Goal: Task Accomplishment & Management: Complete application form

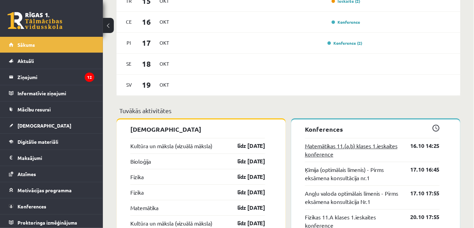
scroll to position [530, 0]
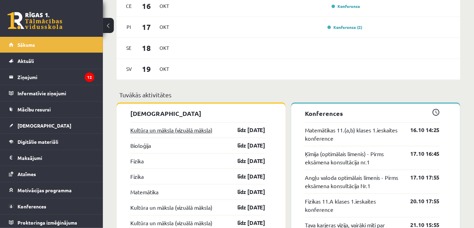
click at [187, 128] on link "Kultūra un māksla (vizuālā māksla)" at bounding box center [171, 130] width 82 height 8
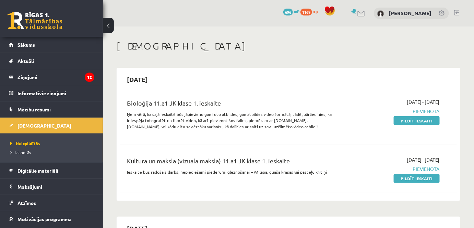
scroll to position [31, 0]
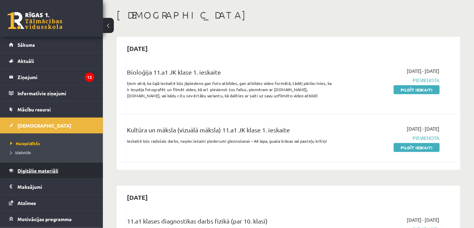
click at [53, 172] on span "Digitālie materiāli" at bounding box center [38, 170] width 41 height 6
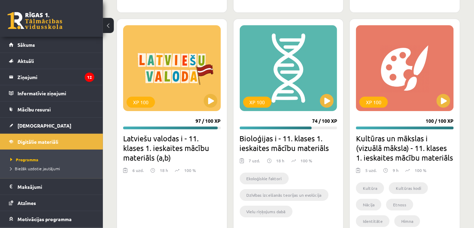
scroll to position [1560, 0]
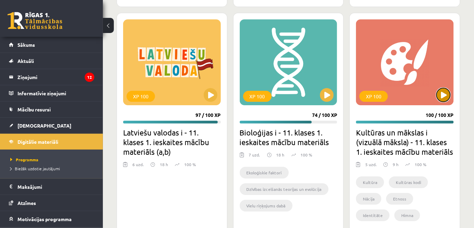
click at [444, 92] on button at bounding box center [444, 95] width 14 height 14
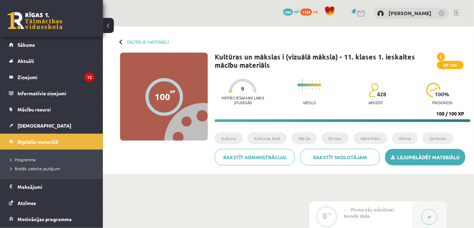
click at [433, 161] on link "Lejupielādēt materiālu" at bounding box center [425, 157] width 80 height 16
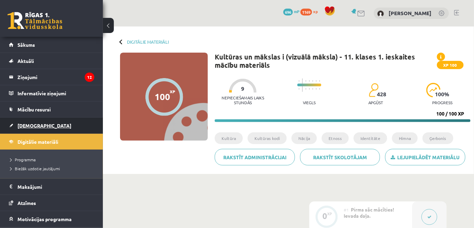
click at [40, 126] on link "[DEMOGRAPHIC_DATA]" at bounding box center [51, 125] width 85 height 16
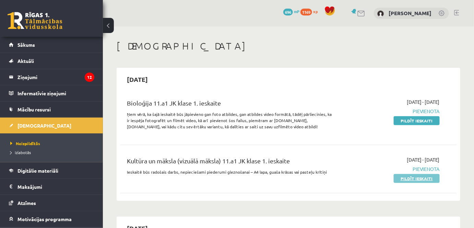
click at [434, 177] on link "Pildīt ieskaiti" at bounding box center [417, 178] width 46 height 9
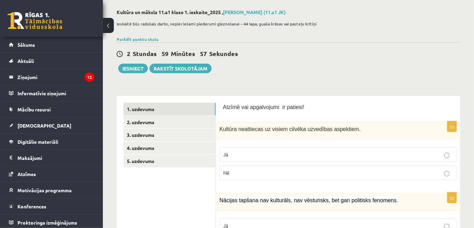
scroll to position [62, 0]
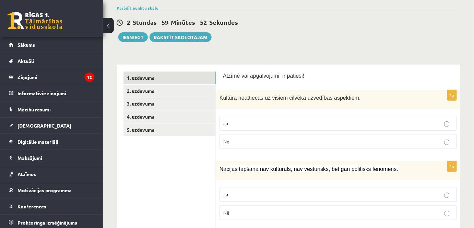
click at [246, 139] on p "Nē" at bounding box center [338, 141] width 230 height 7
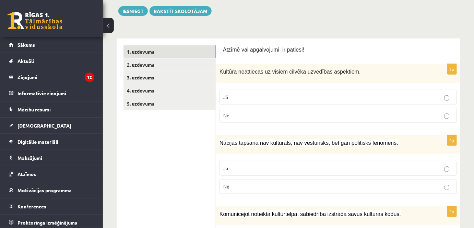
scroll to position [125, 0]
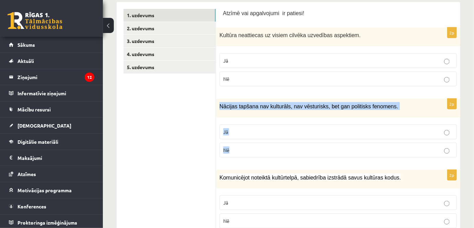
drag, startPoint x: 219, startPoint y: 105, endPoint x: 250, endPoint y: 141, distance: 47.2
click at [250, 145] on div "2p Nācijas tapšana nav kulturāls, nav vēsturisks, bet gan politisks fenomens. J…" at bounding box center [338, 130] width 244 height 64
copy div "Nācijas tapšana nav kulturāls, nav vēsturisks, bet gan politisks fenomens. Jā Nē"
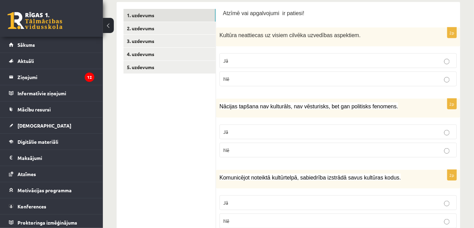
click at [253, 130] on p "Jā" at bounding box center [338, 131] width 230 height 7
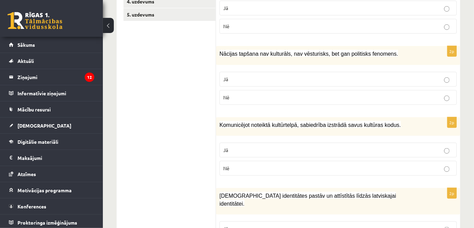
scroll to position [218, 0]
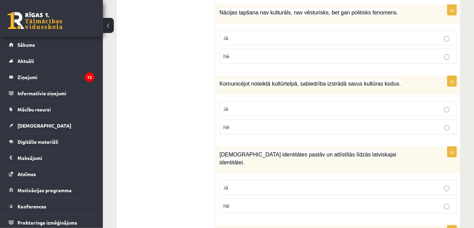
click at [245, 106] on p "Jā" at bounding box center [338, 108] width 230 height 7
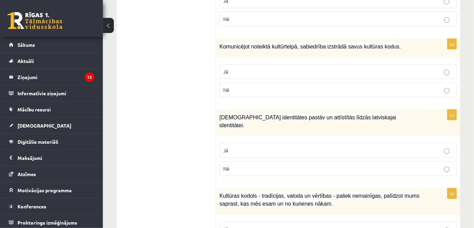
scroll to position [312, 0]
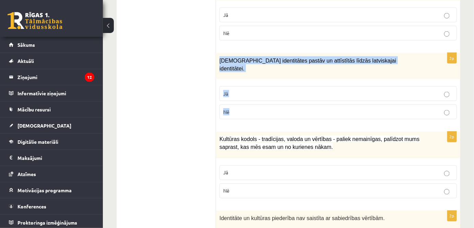
drag, startPoint x: 219, startPoint y: 59, endPoint x: 273, endPoint y: 98, distance: 67.1
click at [273, 98] on div "2p Mazākumtautību identitātes pastāv un attīstītās līdzās latviskajai identitāt…" at bounding box center [338, 89] width 244 height 72
copy div "Mazākumtautību identitātes pastāv un attīstītās līdzās latviskajai identitātei.…"
click at [318, 90] on p "Jā" at bounding box center [338, 93] width 230 height 7
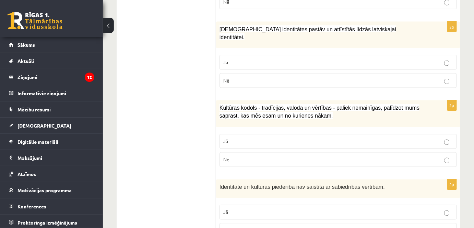
scroll to position [374, 0]
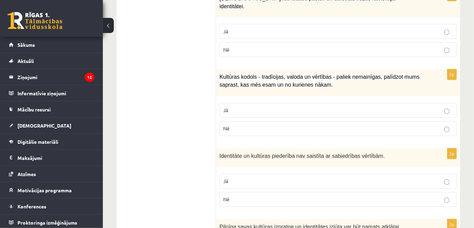
click at [256, 107] on p "Jā" at bounding box center [338, 110] width 230 height 7
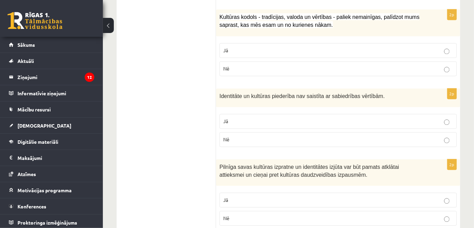
scroll to position [436, 0]
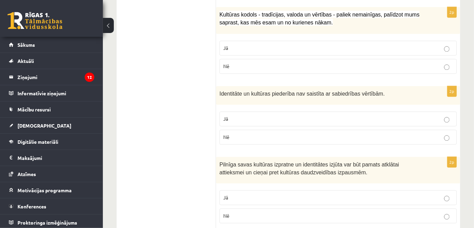
click at [275, 115] on p "Jā" at bounding box center [338, 118] width 230 height 7
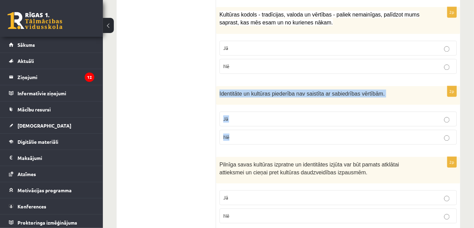
drag, startPoint x: 220, startPoint y: 83, endPoint x: 254, endPoint y: 125, distance: 53.6
click at [254, 125] on div "2p Identitāte un kultūras piederība nav saistīta ar sabiedrības vērtībām. Jā Nē" at bounding box center [338, 118] width 244 height 64
copy div "Identitāte un kultūras piederība nav saistīta ar sabiedrības vērtībām. Jā Nē"
click at [259, 131] on label "Nē" at bounding box center [338, 136] width 237 height 15
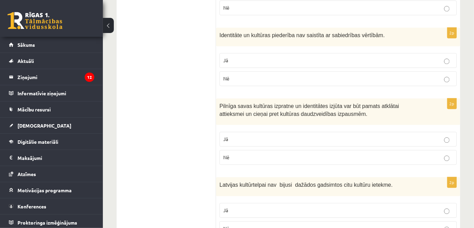
scroll to position [530, 0]
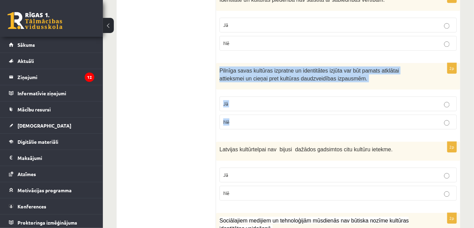
drag, startPoint x: 219, startPoint y: 59, endPoint x: 266, endPoint y: 103, distance: 64.8
click at [266, 103] on div "2p Pilnīga savas kultūras izpratne un identitātes izjūta var būt pamats atklāta…" at bounding box center [338, 99] width 244 height 72
copy div "Pilnīga savas kultūras izpratne un identitātes izjūta var būt pamats atklātai a…"
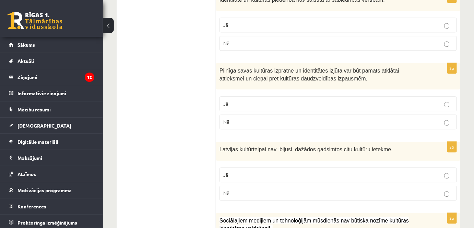
click at [146, 80] on ul "1. uzdevums 2. uzdevums 3. uzdevums 4. uzdevums 5. uzdevums" at bounding box center [170, 168] width 93 height 1130
click at [312, 96] on label "Jā" at bounding box center [338, 103] width 237 height 15
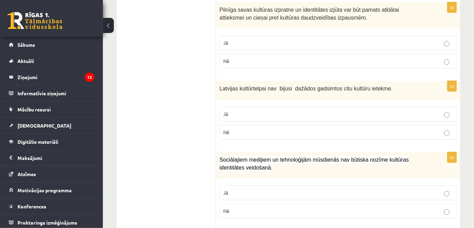
scroll to position [593, 0]
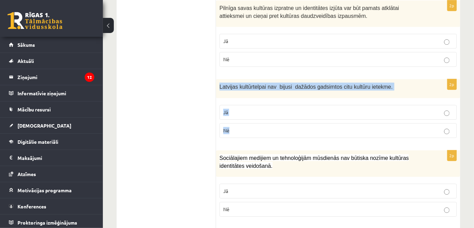
drag, startPoint x: 218, startPoint y: 75, endPoint x: 280, endPoint y: 120, distance: 77.2
click at [280, 120] on div "2p Latvijas kultūrtelpai nav bijusi dažādos gadsimtos citu kultūru ietekme. Jā …" at bounding box center [338, 111] width 244 height 64
copy div "Latvijas kultūrtelpai nav bijusi dažādos gadsimtos citu kultūru ietekme. Jā Nē"
click at [264, 127] on p "Nē" at bounding box center [338, 130] width 230 height 7
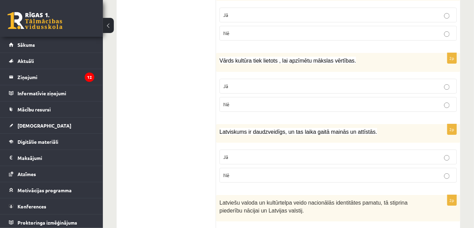
scroll to position [698, 0]
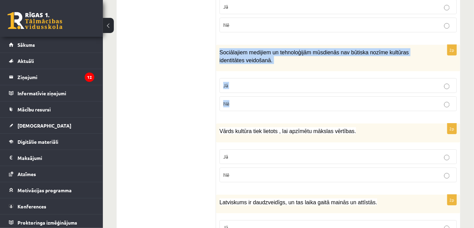
drag, startPoint x: 219, startPoint y: 40, endPoint x: 248, endPoint y: 98, distance: 64.5
click at [248, 98] on div "2p Sociālajiem medijiem un tehnoloģijām mūsdienās nav būtiska nozīme kultūras i…" at bounding box center [338, 81] width 244 height 72
copy div "Sociālajiem medijiem un tehnoloģijām mūsdienās nav būtiska nozīme kultūras iden…"
click at [264, 96] on label "Nē" at bounding box center [338, 103] width 237 height 15
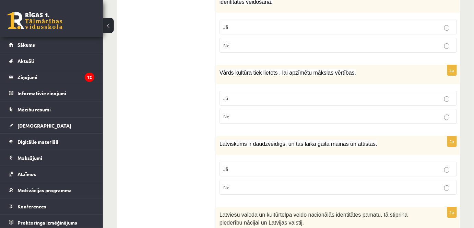
scroll to position [760, 0]
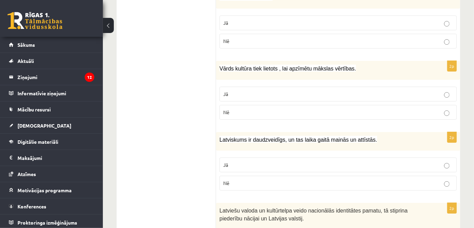
click at [261, 90] on p "Jā" at bounding box center [338, 93] width 230 height 7
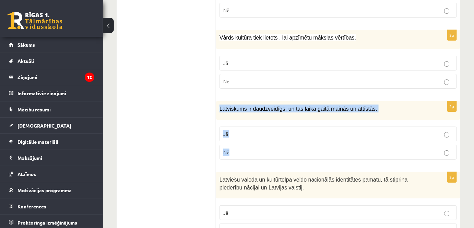
drag, startPoint x: 218, startPoint y: 95, endPoint x: 251, endPoint y: 142, distance: 57.1
click at [251, 142] on div "2p Latviskums ir daudzveidīgs, un tas laika gaitā mainās un attīstās. Jā Nē" at bounding box center [338, 133] width 244 height 64
copy div "Latviskums ir daudzveidīgs, un tas laika gaitā mainās un attīstās. Jā Nē"
click at [268, 130] on p "Jā" at bounding box center [338, 133] width 230 height 7
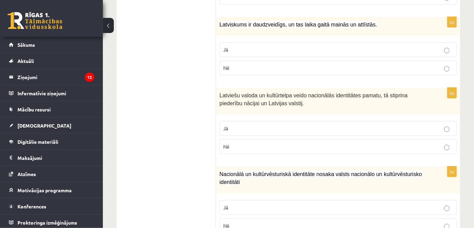
scroll to position [885, 0]
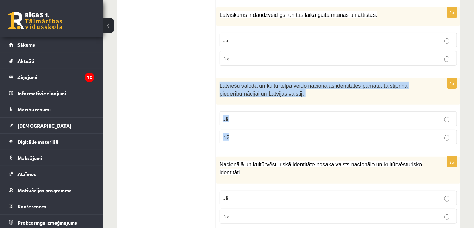
drag, startPoint x: 220, startPoint y: 73, endPoint x: 323, endPoint y: 126, distance: 115.7
click at [323, 126] on div "2p Latviešu valoda un kultūrtelpa veido nacionālās identitātes pamatu, tā stipr…" at bounding box center [338, 114] width 244 height 72
copy div "Latviešu valoda un kultūrtelpa veido nacionālās identitātes pamatu, tā stiprina…"
click at [312, 115] on p "Jā" at bounding box center [338, 118] width 230 height 7
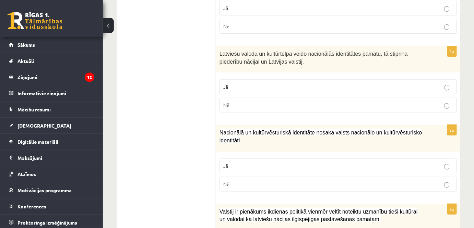
scroll to position [947, 0]
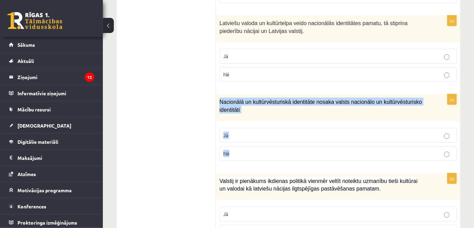
drag, startPoint x: 219, startPoint y: 88, endPoint x: 258, endPoint y: 135, distance: 60.9
click at [258, 135] on div "2p Nacionālā un kultūrvēsturiskā identitāte nosaka valsts nacionālo un kultūrvē…" at bounding box center [338, 130] width 244 height 72
copy div "Nacionālā un kultūrvēsturiskā identitāte nosaka valsts nacionālo un kultūrvēstu…"
click at [237, 128] on label "Jā" at bounding box center [338, 135] width 237 height 15
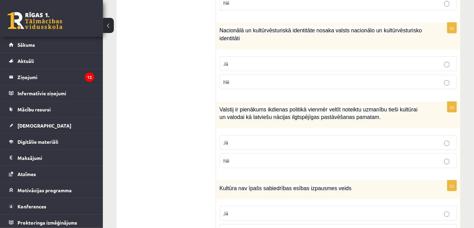
scroll to position [1041, 0]
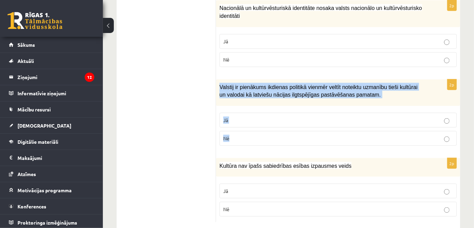
drag, startPoint x: 220, startPoint y: 72, endPoint x: 287, endPoint y: 117, distance: 80.0
click at [287, 117] on div "2p Valstij ir pienākums ikdienas politikā vienmēr veltīt noteiktu uzmanību tieš…" at bounding box center [338, 115] width 244 height 72
copy div "Valstij ir pienākums ikdienas politikā vienmēr veltīt noteiktu uzmanību tieši k…"
click at [255, 116] on p "Jā" at bounding box center [338, 119] width 230 height 7
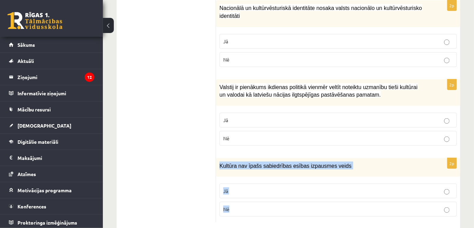
drag, startPoint x: 218, startPoint y: 150, endPoint x: 249, endPoint y: 197, distance: 56.2
click at [249, 199] on div "2p Kultūra nav īpašs sabiedrības esības izpausmes veids Jā Nē" at bounding box center [338, 190] width 244 height 64
click at [244, 205] on p "Nē" at bounding box center [338, 208] width 230 height 7
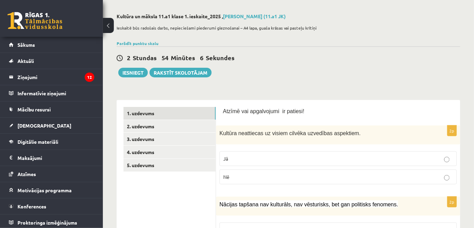
scroll to position [0, 0]
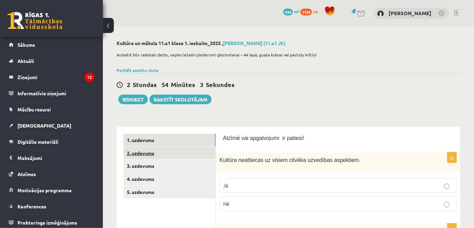
click at [179, 154] on link "2. uzdevums" at bounding box center [170, 153] width 92 height 13
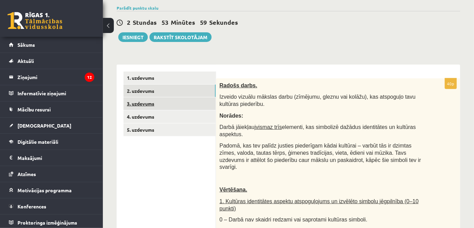
click at [171, 105] on link "3. uzdevums" at bounding box center [170, 103] width 92 height 13
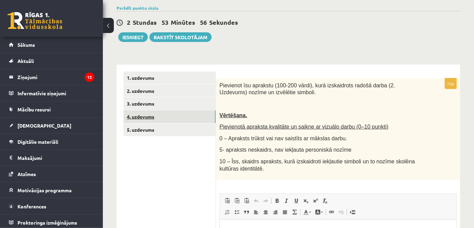
click at [168, 114] on link "4. uzdevums" at bounding box center [170, 116] width 92 height 13
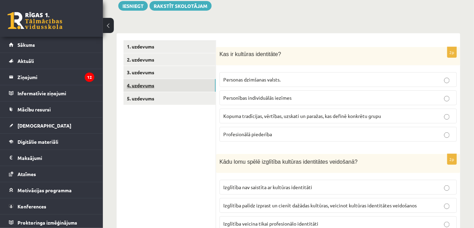
scroll to position [93, 0]
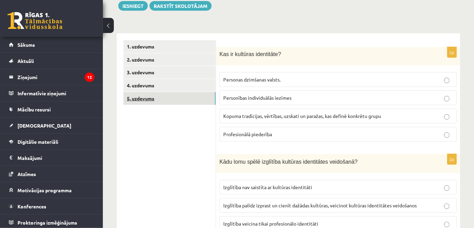
click at [172, 97] on link "5. uzdevums" at bounding box center [170, 98] width 92 height 13
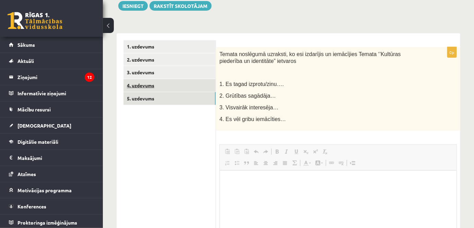
click at [170, 84] on link "4. uzdevums" at bounding box center [170, 85] width 92 height 13
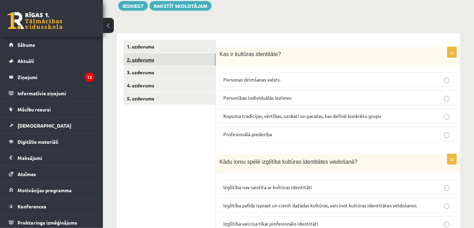
click at [155, 61] on link "2. uzdevums" at bounding box center [170, 59] width 92 height 13
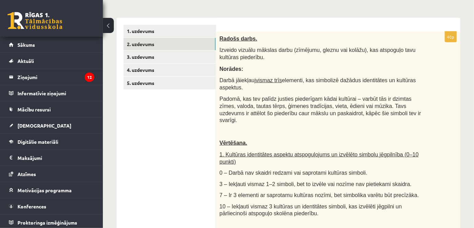
scroll to position [93, 0]
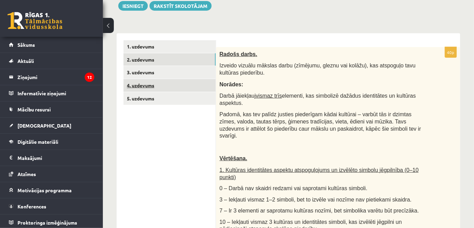
click at [170, 83] on link "4. uzdevums" at bounding box center [170, 85] width 92 height 13
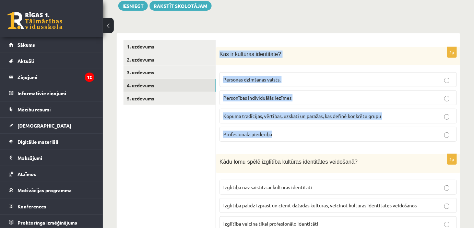
drag, startPoint x: 228, startPoint y: 58, endPoint x: 286, endPoint y: 80, distance: 62.1
click at [314, 128] on div "2p Kas ir kultūras identitāte? Personas dzimšanas valsts. Personības individuāl…" at bounding box center [338, 97] width 244 height 100
click at [328, 115] on span "Kopuma tradīcijas, vērtības, uzskati un paražas, kas definē konkrētu grupu" at bounding box center [302, 116] width 158 height 6
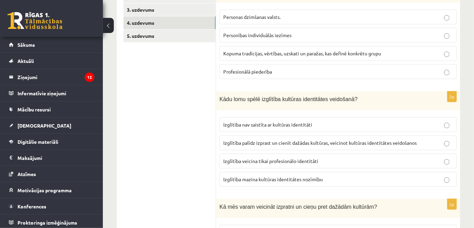
scroll to position [187, 0]
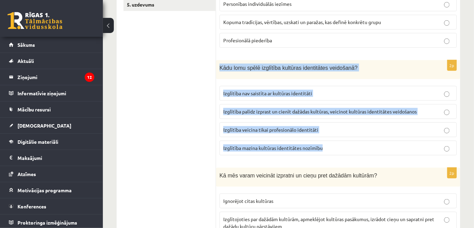
drag, startPoint x: 219, startPoint y: 69, endPoint x: 324, endPoint y: 97, distance: 109.2
click at [373, 139] on div "2p Kādu lomu spēlē izglītība kultūras identitātes veidošanā? Izglītība nav sais…" at bounding box center [338, 110] width 244 height 101
click at [272, 108] on p "Izglītība palīdz izprast un cienīt dažādas kultūras, veicinot kultūras identitā…" at bounding box center [338, 111] width 230 height 7
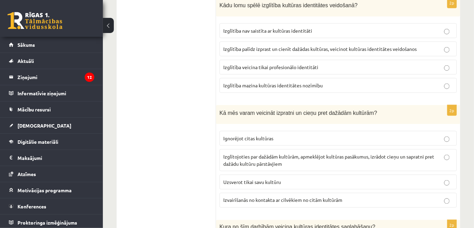
scroll to position [281, 0]
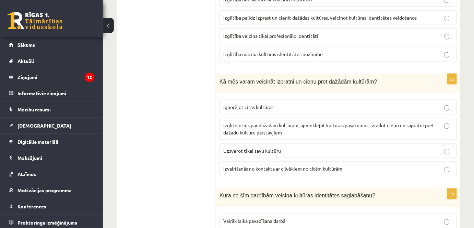
click at [270, 122] on span "Izglītojoties par dažādām kultūrām, apmeklējot kultūras pasākumus, izrādot cieņ…" at bounding box center [328, 128] width 211 height 13
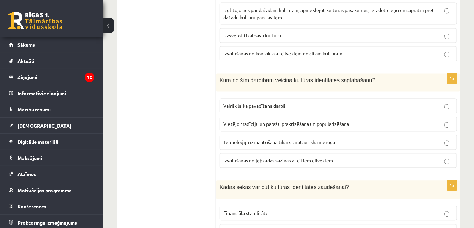
scroll to position [405, 0]
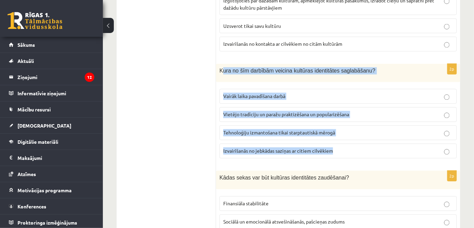
drag, startPoint x: 221, startPoint y: 68, endPoint x: 381, endPoint y: 145, distance: 178.0
click at [381, 145] on div "2p Kura no šīm darbībām veicina kultūras identitātes saglabāšanu? Vairāk laika …" at bounding box center [338, 114] width 244 height 100
drag, startPoint x: 225, startPoint y: 62, endPoint x: 221, endPoint y: 63, distance: 4.6
click at [225, 64] on div "Kura no šīm darbībām veicina kultūras identitātes saglabāšanu?" at bounding box center [338, 73] width 244 height 19
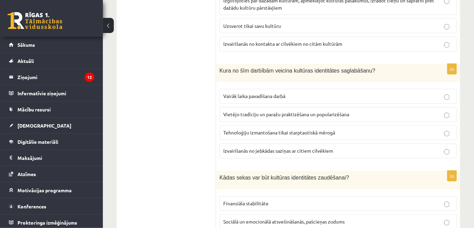
click at [219, 65] on div "Kura no šīm darbībām veicina kultūras identitātes saglabāšanu?" at bounding box center [338, 73] width 244 height 19
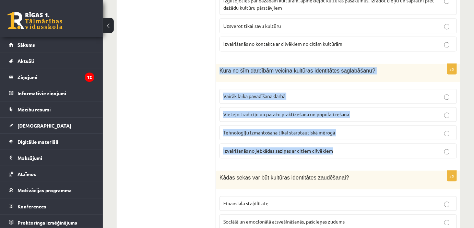
drag, startPoint x: 219, startPoint y: 66, endPoint x: 385, endPoint y: 140, distance: 181.6
click at [388, 150] on div "2p Kura no šīm darbībām veicina kultūras identitātes saglabāšanu? Vairāk laika …" at bounding box center [338, 114] width 244 height 100
click at [349, 111] on p "Vietējo tradīciju un paražu praktizēšana un popularizēšana" at bounding box center [338, 114] width 230 height 7
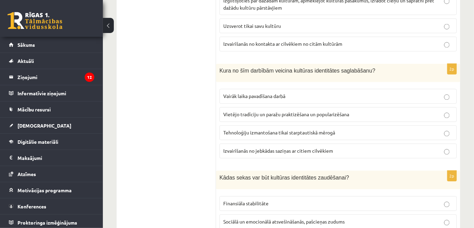
scroll to position [499, 0]
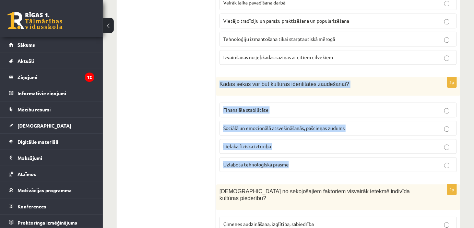
drag, startPoint x: 220, startPoint y: 80, endPoint x: 334, endPoint y: 161, distance: 139.6
click at [334, 161] on div "2p Kādas sekas var būt kultūras identitātes zaudēšanai? Finansiāla stabilitāte …" at bounding box center [338, 127] width 244 height 100
click at [338, 125] on span "Sociālā un emocionālā atsvešināšanās, pašcieņas zudums" at bounding box center [283, 128] width 121 height 6
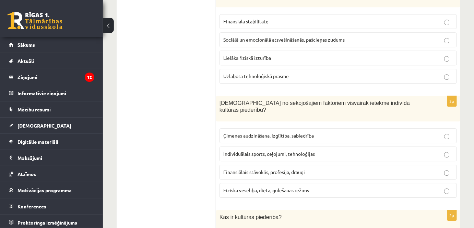
scroll to position [598, 0]
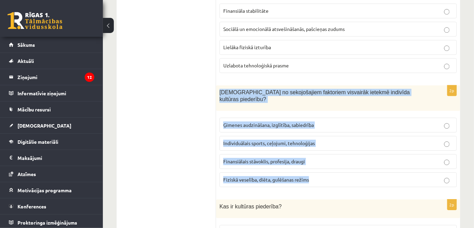
drag, startPoint x: 218, startPoint y: 86, endPoint x: 338, endPoint y: 163, distance: 143.1
click at [338, 163] on div "2p Kuri no sekojošajiem faktoriem visvairāk ietekmē indivīda kultūras piederību…" at bounding box center [338, 138] width 244 height 107
click at [331, 121] on p "Ģimenes audzināšana, izglītība, sabiedrība" at bounding box center [338, 124] width 230 height 7
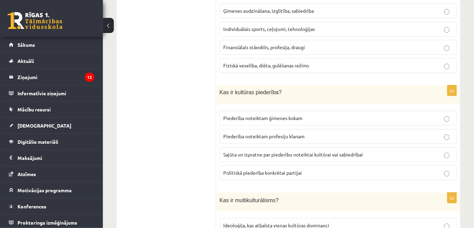
scroll to position [723, 0]
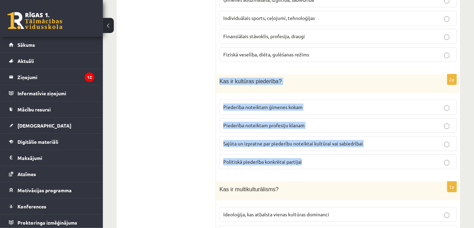
drag, startPoint x: 218, startPoint y: 70, endPoint x: 335, endPoint y: 143, distance: 137.7
click at [335, 143] on div "2p Kas ir kultūras piederība? Piederība noteiktam ģimenes kokam Piederība notei…" at bounding box center [338, 124] width 244 height 100
click at [348, 136] on label "Sajūta un izpratne par piederību noteiktai kultūrai vai sabiedrībai" at bounding box center [338, 143] width 237 height 15
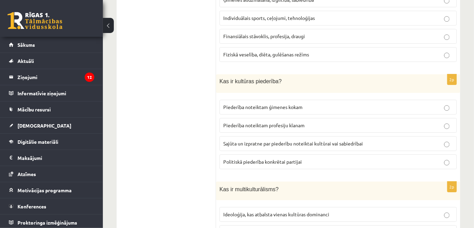
scroll to position [816, 0]
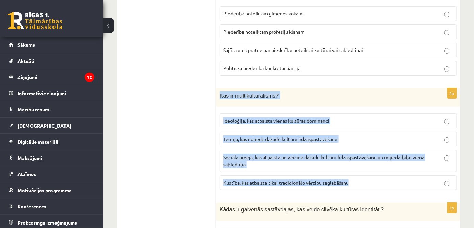
drag, startPoint x: 220, startPoint y: 82, endPoint x: 418, endPoint y: 158, distance: 212.7
click at [421, 163] on div "2p Kas ir multikulturālisms? Ideoloģija, kas atbalsta vienas kultūras dominanci…" at bounding box center [338, 142] width 244 height 108
click at [232, 154] on span "Sociāla pieeja, kas atbalsta un veicina dažādu kultūru līdzāspastāvēšanu un mij…" at bounding box center [323, 160] width 201 height 13
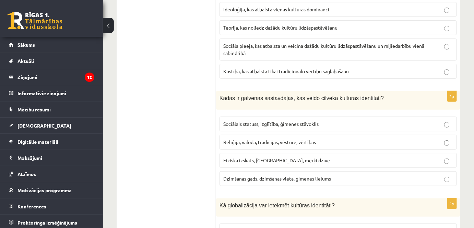
scroll to position [941, 0]
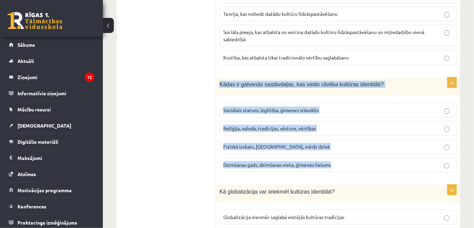
drag, startPoint x: 231, startPoint y: 77, endPoint x: 317, endPoint y: 102, distance: 89.9
click at [376, 159] on div "2p Kādas ir galvenās sastāvdaļas, kas veido cilvēka kultūras identitāti? Sociāl…" at bounding box center [338, 127] width 244 height 100
click at [276, 125] on span "Reliģija, valoda, tradīcijas, vēsture, vērtības" at bounding box center [269, 128] width 93 height 6
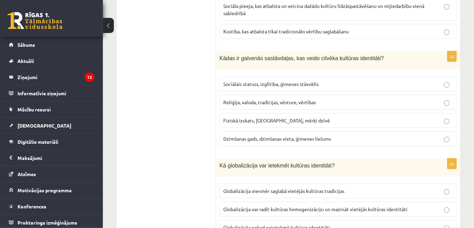
scroll to position [1003, 0]
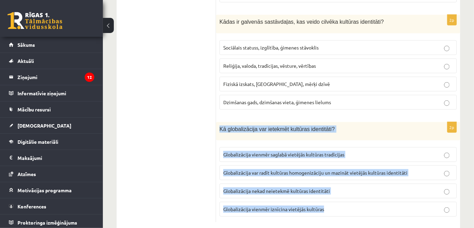
drag, startPoint x: 247, startPoint y: 120, endPoint x: 376, endPoint y: 188, distance: 145.8
click at [376, 188] on div "2p Kā globalizācija var ietekmēt kultūras identitāti? Globalizācija vienmēr sag…" at bounding box center [338, 172] width 244 height 100
click at [376, 169] on span "Globalizācija var radīt kultūras homogenizāciju un mazināt vietējās kultūras id…" at bounding box center [315, 172] width 184 height 6
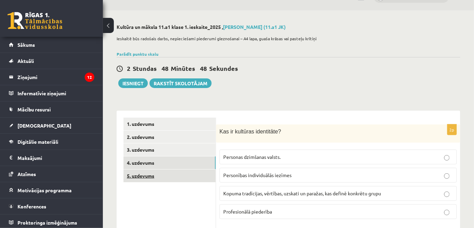
scroll to position [31, 0]
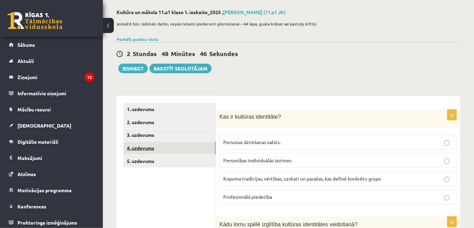
click at [164, 145] on link "4. uzdevums" at bounding box center [170, 147] width 92 height 13
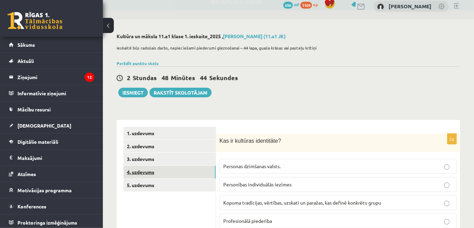
scroll to position [0, 0]
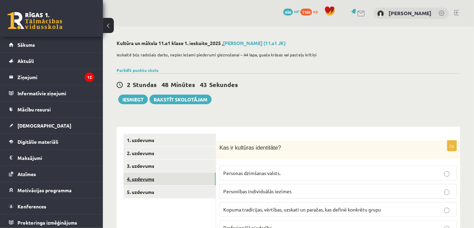
click at [164, 178] on link "4. uzdevums" at bounding box center [170, 178] width 92 height 13
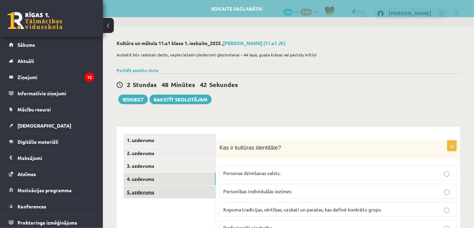
click at [167, 194] on link "5. uzdevums" at bounding box center [170, 191] width 92 height 13
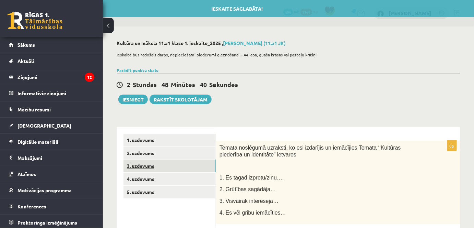
click at [166, 164] on link "3. uzdevums" at bounding box center [170, 165] width 92 height 13
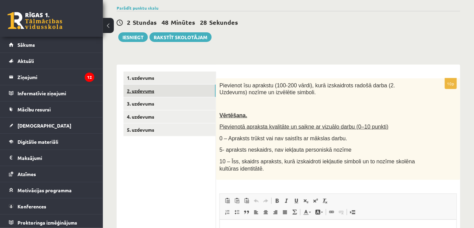
click at [153, 91] on link "2. uzdevums" at bounding box center [170, 90] width 92 height 13
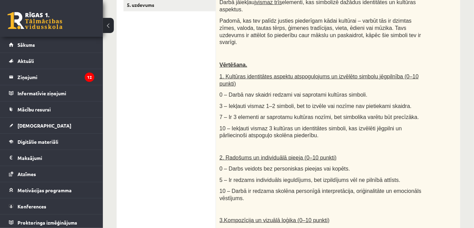
scroll to position [62, 0]
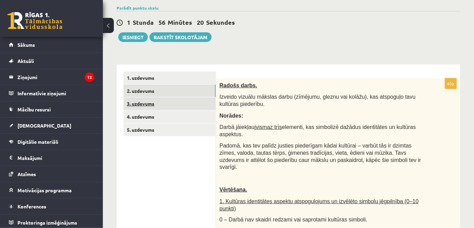
click at [193, 103] on link "3. uzdevums" at bounding box center [170, 103] width 92 height 13
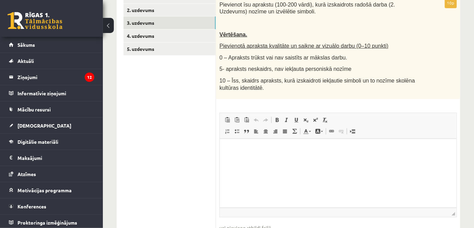
scroll to position [154, 0]
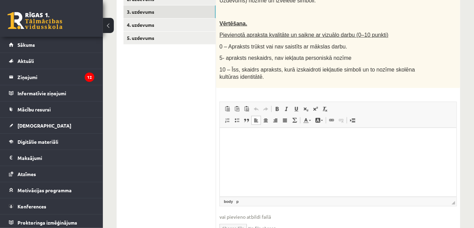
drag, startPoint x: 277, startPoint y: 144, endPoint x: 698, endPoint y: 350, distance: 468.8
click at [277, 144] on html at bounding box center [338, 138] width 237 height 21
click at [255, 138] on p "**********" at bounding box center [337, 138] width 223 height 7
click at [237, 138] on p "**********" at bounding box center [337, 138] width 223 height 7
click at [271, 139] on p "**********" at bounding box center [337, 138] width 223 height 7
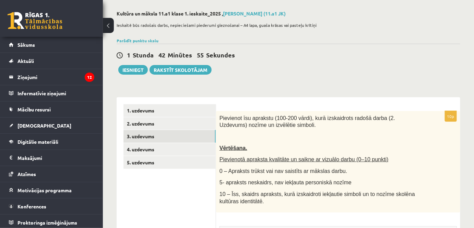
scroll to position [0, 0]
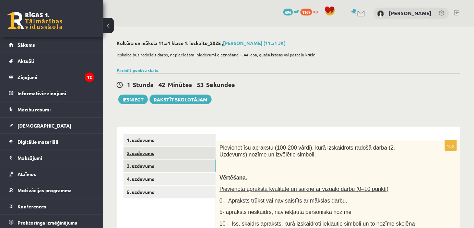
click at [164, 152] on link "2. uzdevums" at bounding box center [170, 153] width 92 height 13
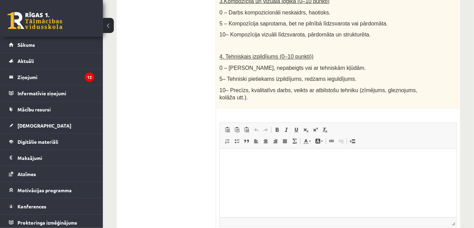
scroll to position [436, 0]
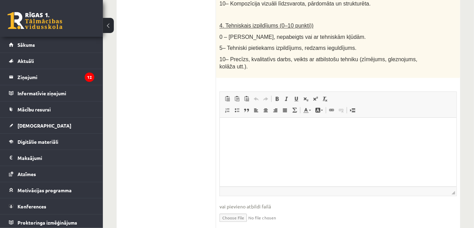
click at [228, 128] on p "Bagātinātā teksta redaktors, wiswyg-editor-user-answer-47433803458140" at bounding box center [337, 127] width 223 height 7
click at [237, 210] on input "file" at bounding box center [338, 217] width 237 height 14
type input "**********"
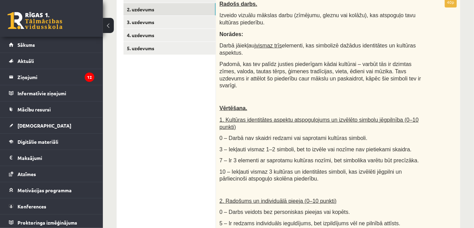
scroll to position [19, 0]
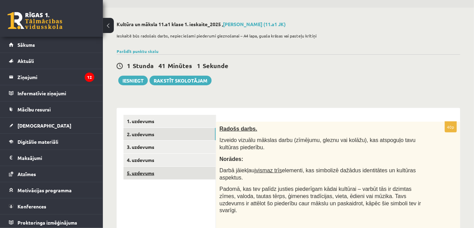
click at [176, 168] on link "5. uzdevums" at bounding box center [170, 172] width 92 height 13
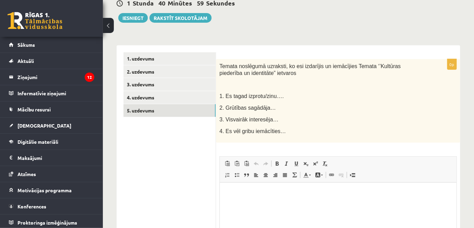
scroll to position [0, 0]
click at [261, 198] on html at bounding box center [338, 192] width 237 height 21
click at [151, 96] on link "4. uzdevums" at bounding box center [170, 97] width 92 height 13
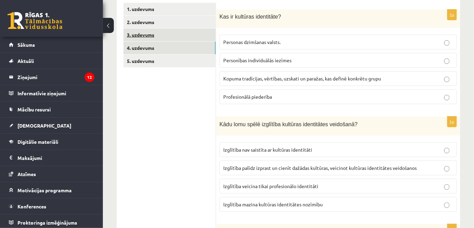
scroll to position [81, 0]
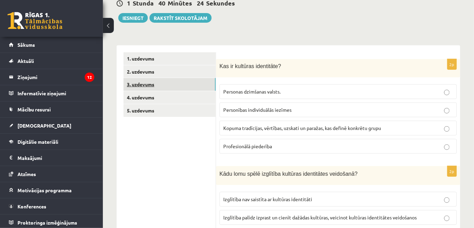
click at [187, 80] on link "3. uzdevums" at bounding box center [170, 84] width 92 height 13
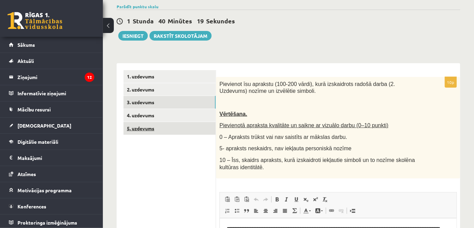
scroll to position [62, 0]
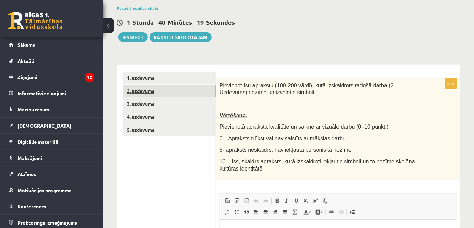
click at [171, 93] on link "2. uzdevums" at bounding box center [170, 90] width 92 height 13
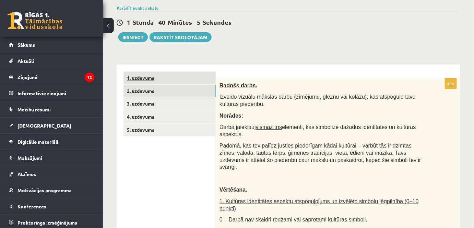
click at [191, 74] on link "1. uzdevums" at bounding box center [170, 77] width 92 height 13
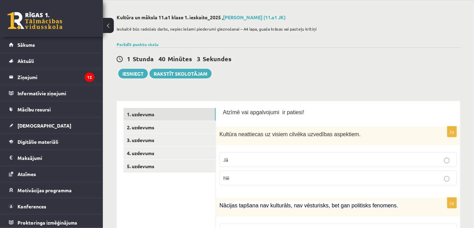
scroll to position [0, 0]
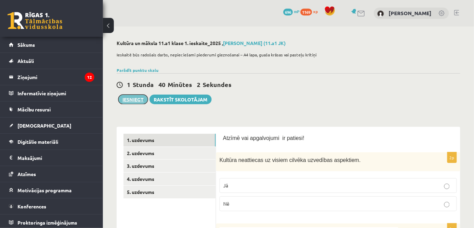
click at [133, 101] on button "Iesniegt" at bounding box center [133, 99] width 30 height 10
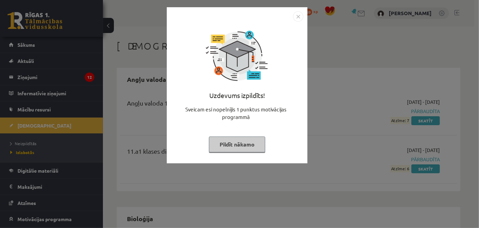
click at [218, 149] on button "Pildīt nākamo" at bounding box center [237, 144] width 56 height 16
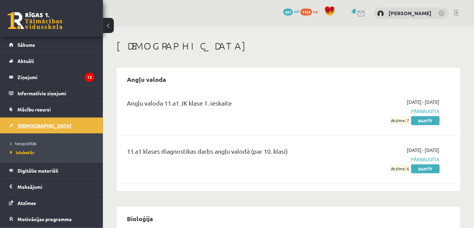
click at [38, 124] on link "[DEMOGRAPHIC_DATA]" at bounding box center [51, 125] width 85 height 16
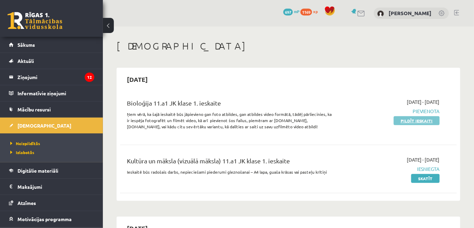
click at [403, 119] on link "Pildīt ieskaiti" at bounding box center [417, 120] width 46 height 9
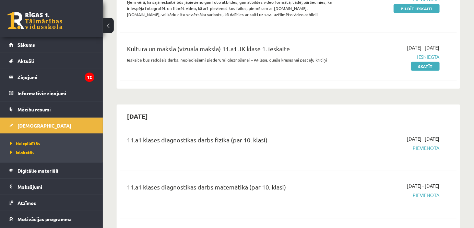
scroll to position [62, 0]
